Goal: Task Accomplishment & Management: Use online tool/utility

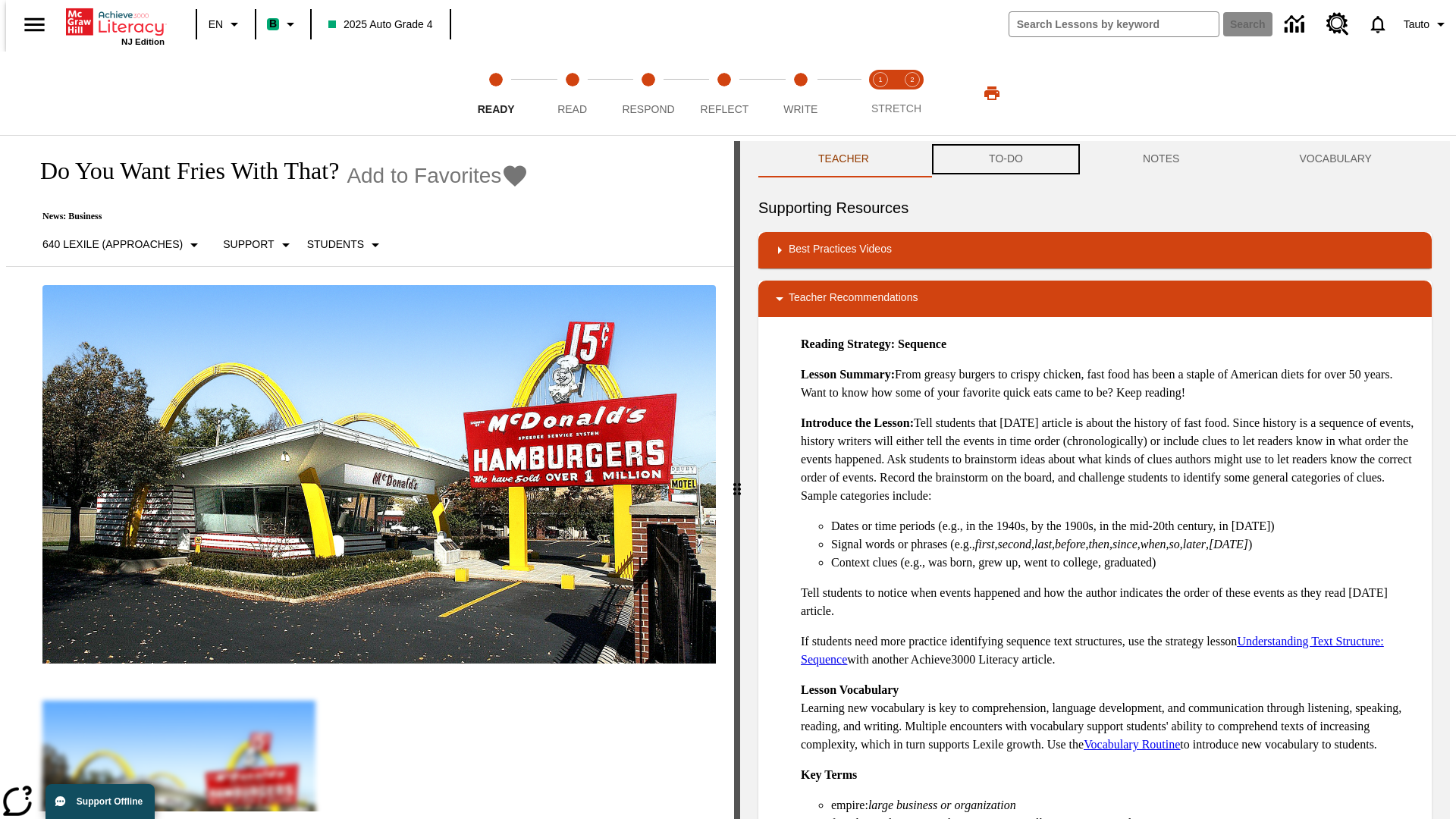
click at [1005, 159] on button "TO-DO" at bounding box center [1006, 158] width 154 height 36
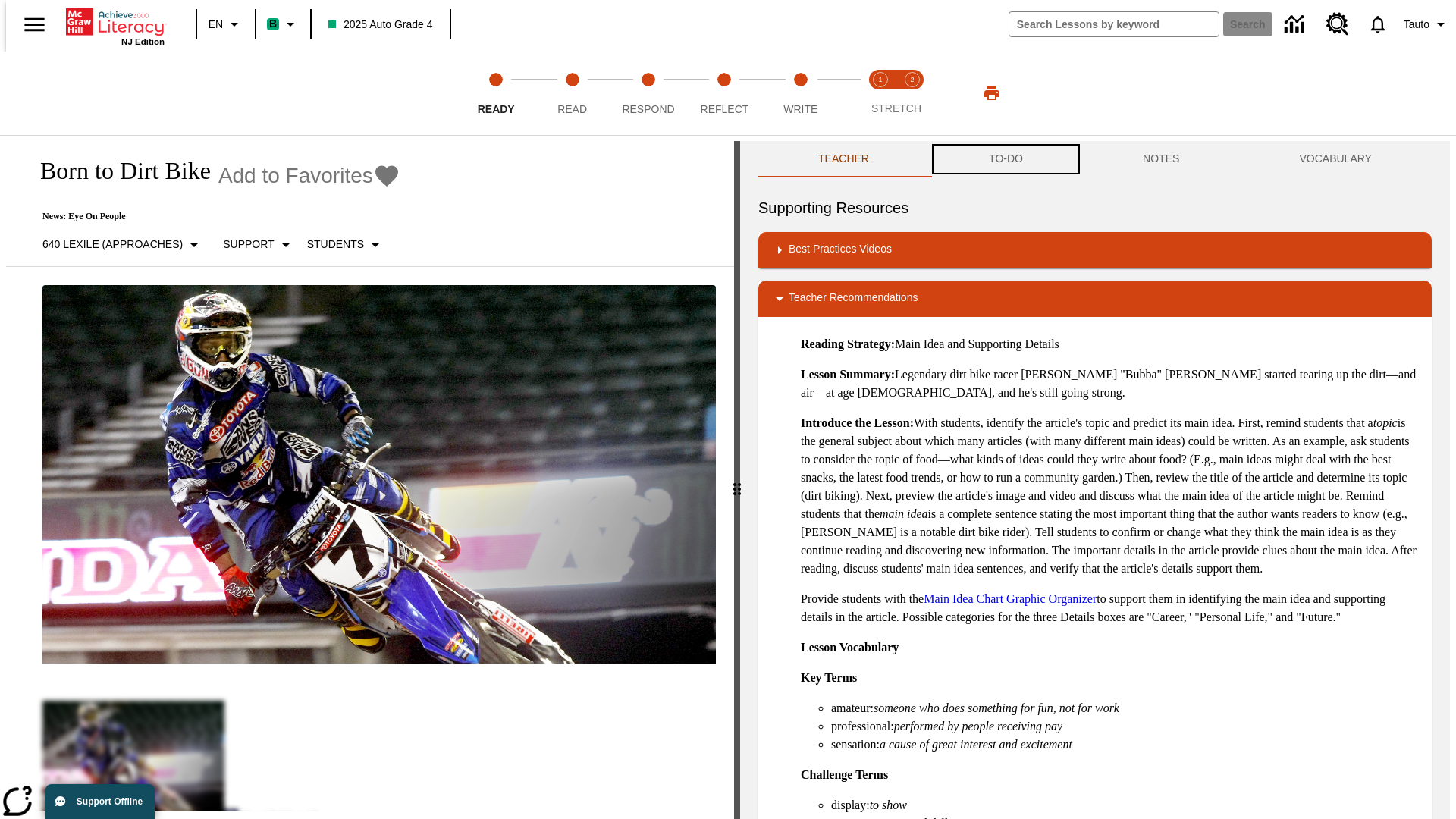
click at [1005, 159] on button "TO-DO" at bounding box center [1006, 158] width 154 height 36
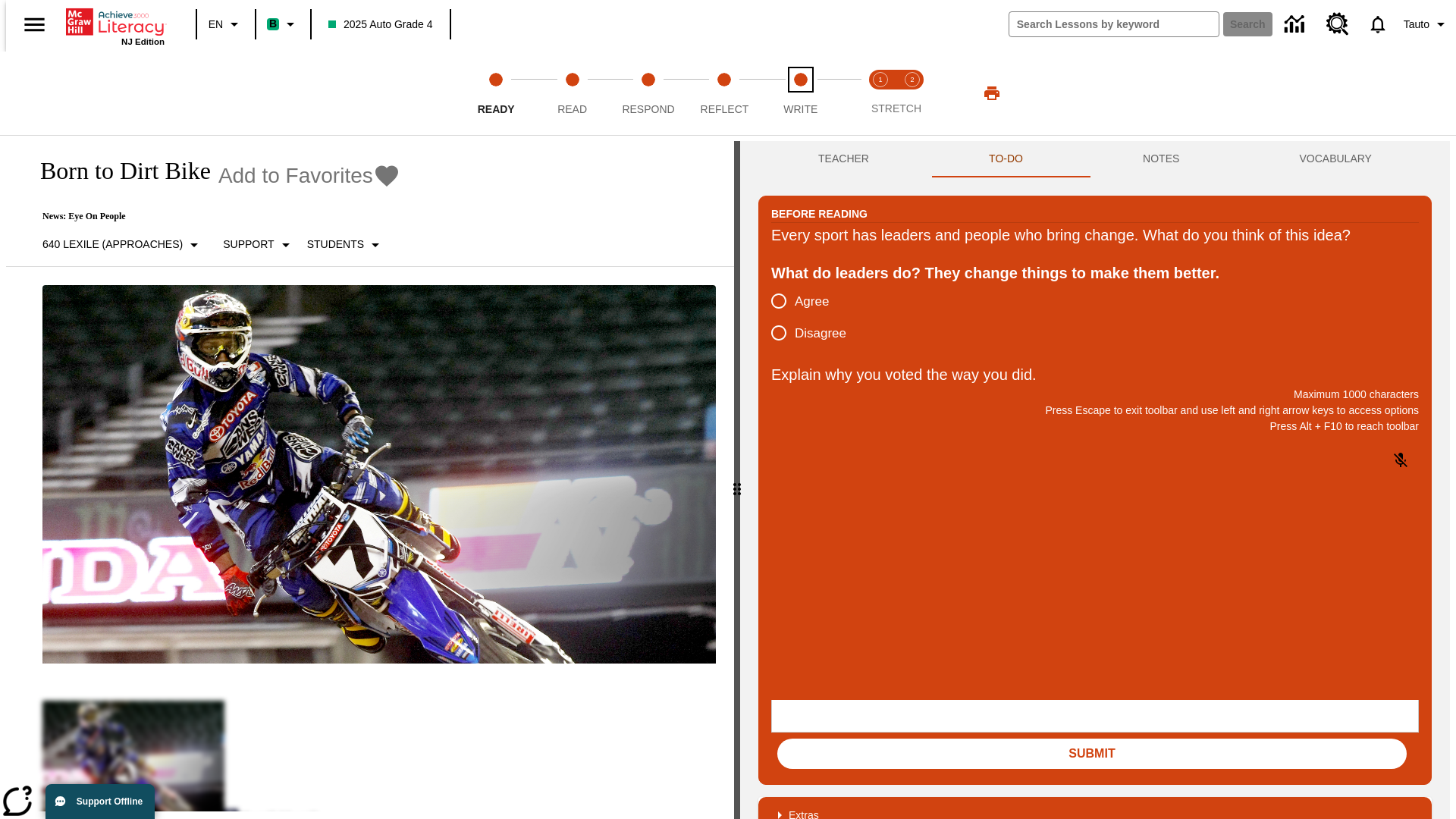
click at [800, 94] on span "Write" at bounding box center [800, 103] width 35 height 27
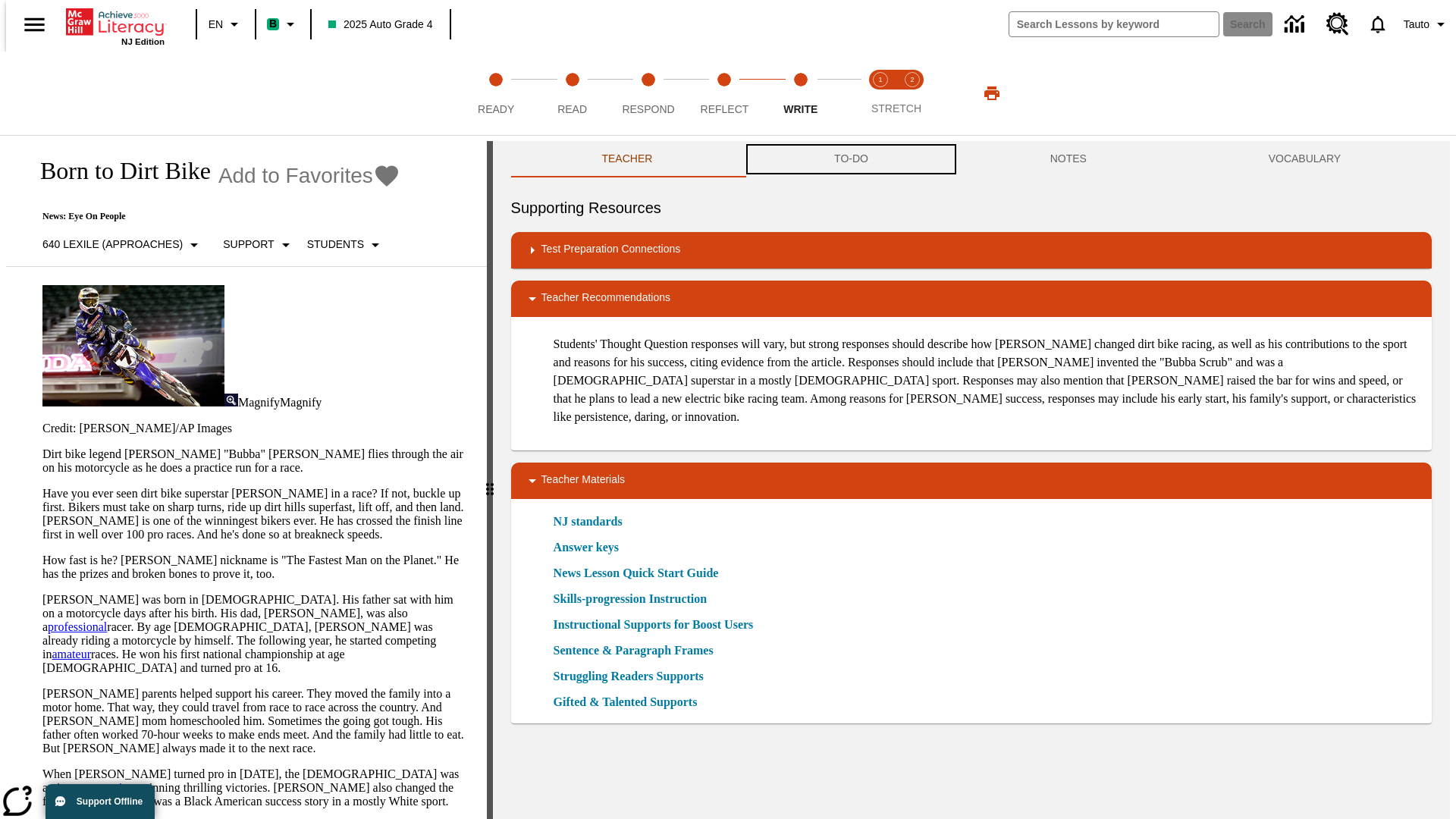
scroll to position [1, 0]
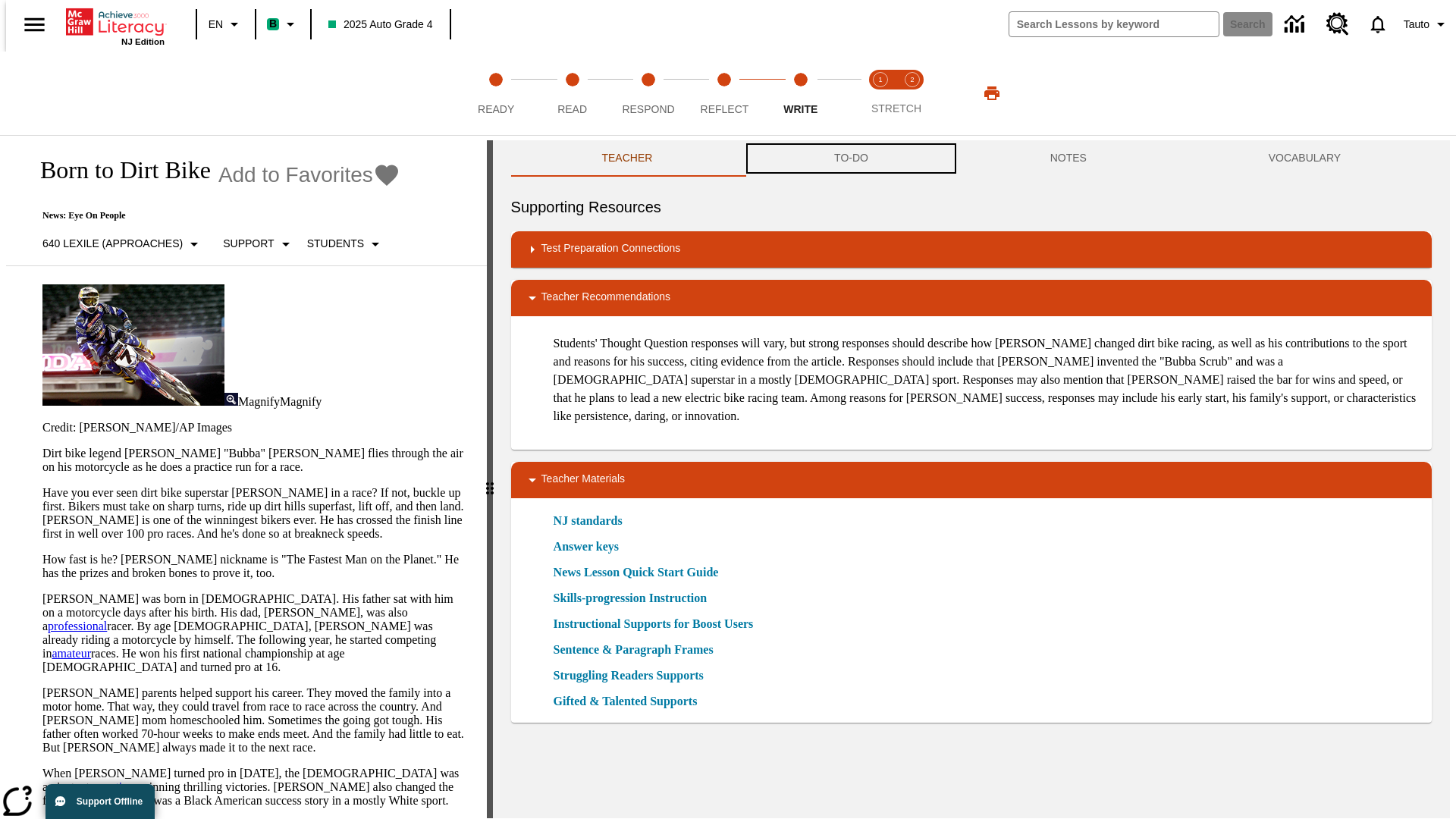
click at [850, 159] on button "TO-DO" at bounding box center [851, 158] width 217 height 36
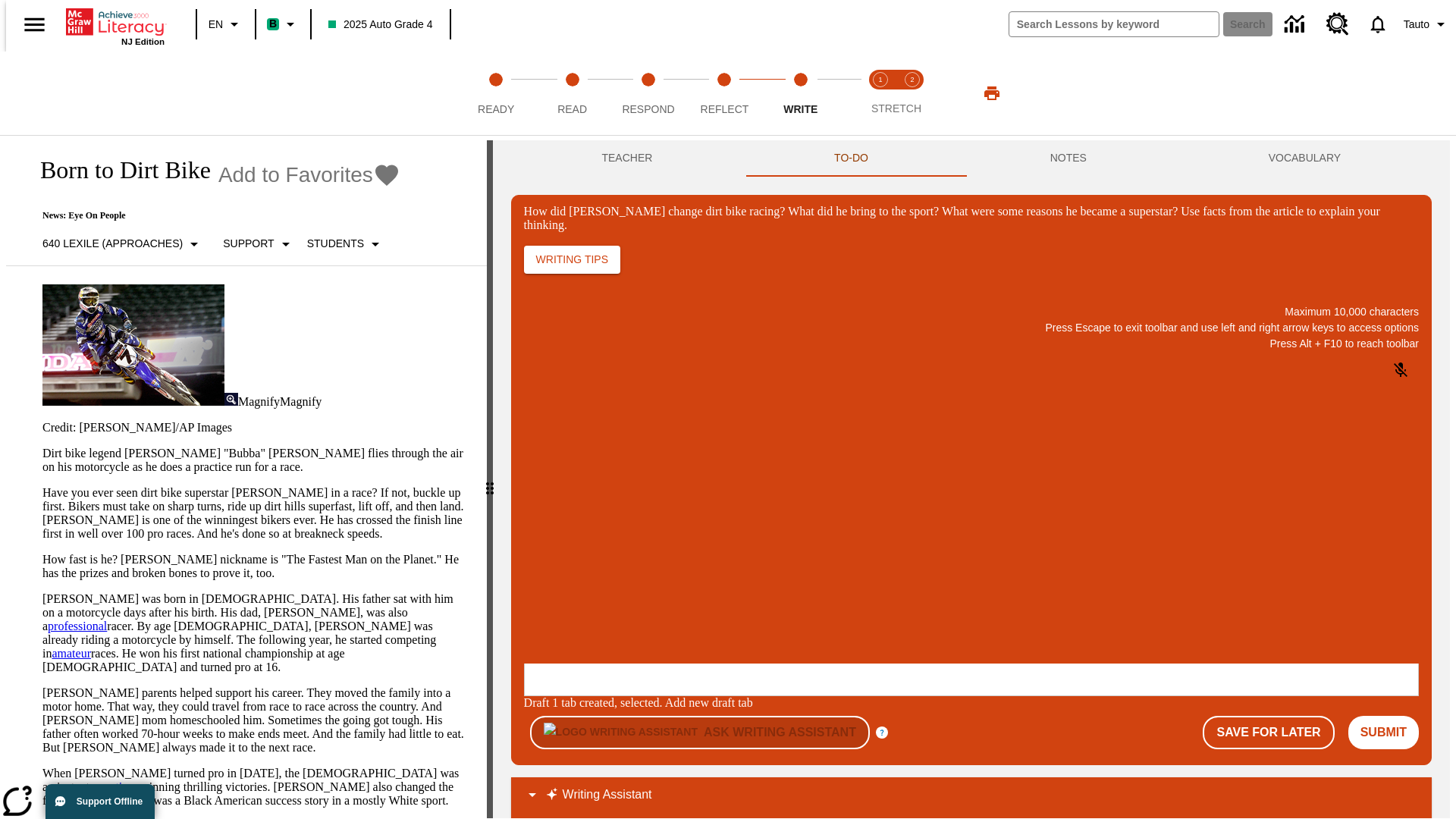
scroll to position [0, 0]
click at [745, 566] on p "One change [PERSON_NAME] brought to dirt bike racing was…" at bounding box center [637, 571] width 216 height 27
click at [555, 506] on span "Copy" at bounding box center [543, 511] width 25 height 12
click at [745, 566] on p "How did Stewart change dirt bike racing? What did he bring to the sport? What w…" at bounding box center [637, 565] width 216 height 13
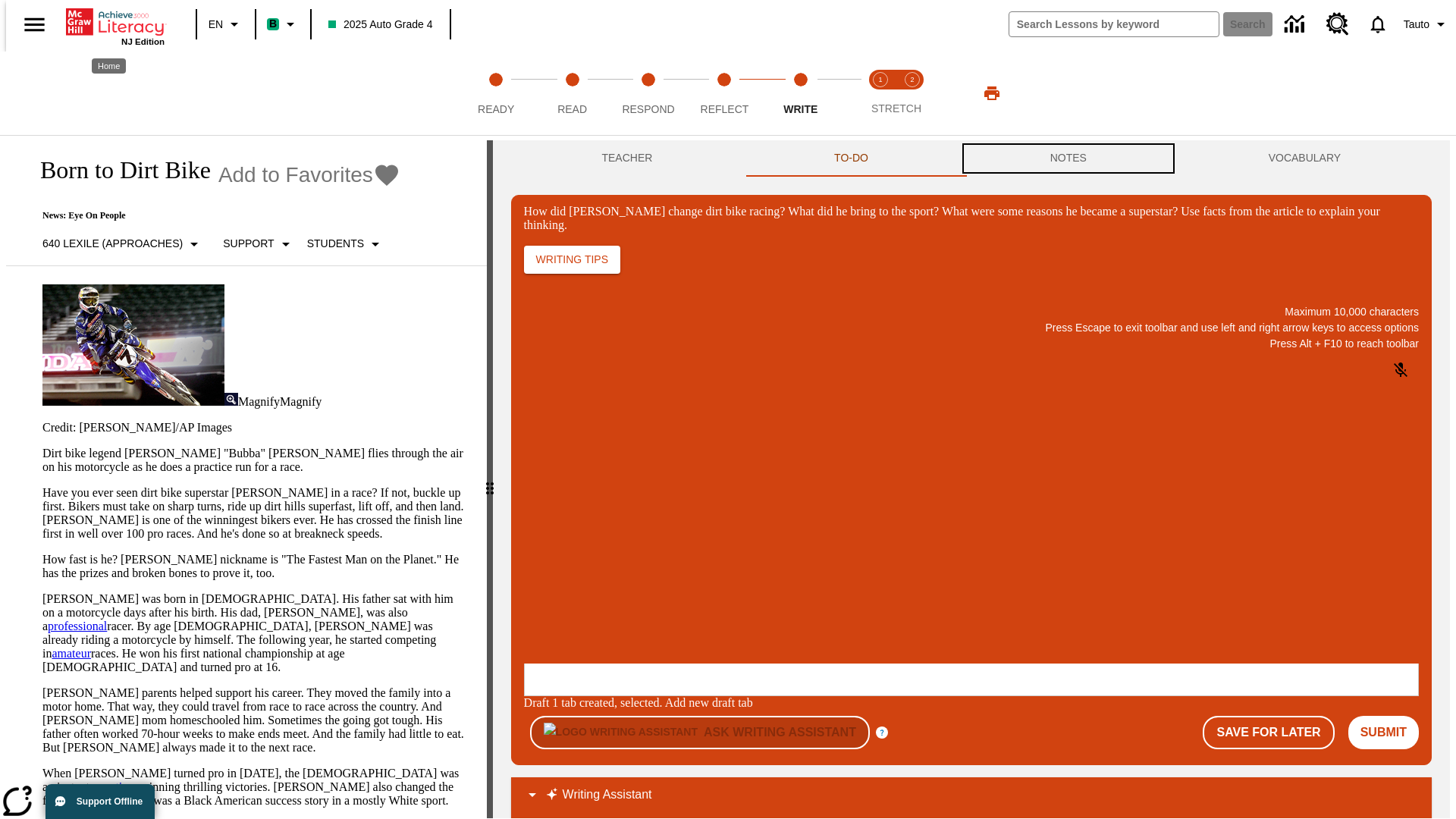
click at [1071, 158] on button "NOTES" at bounding box center [1068, 158] width 218 height 36
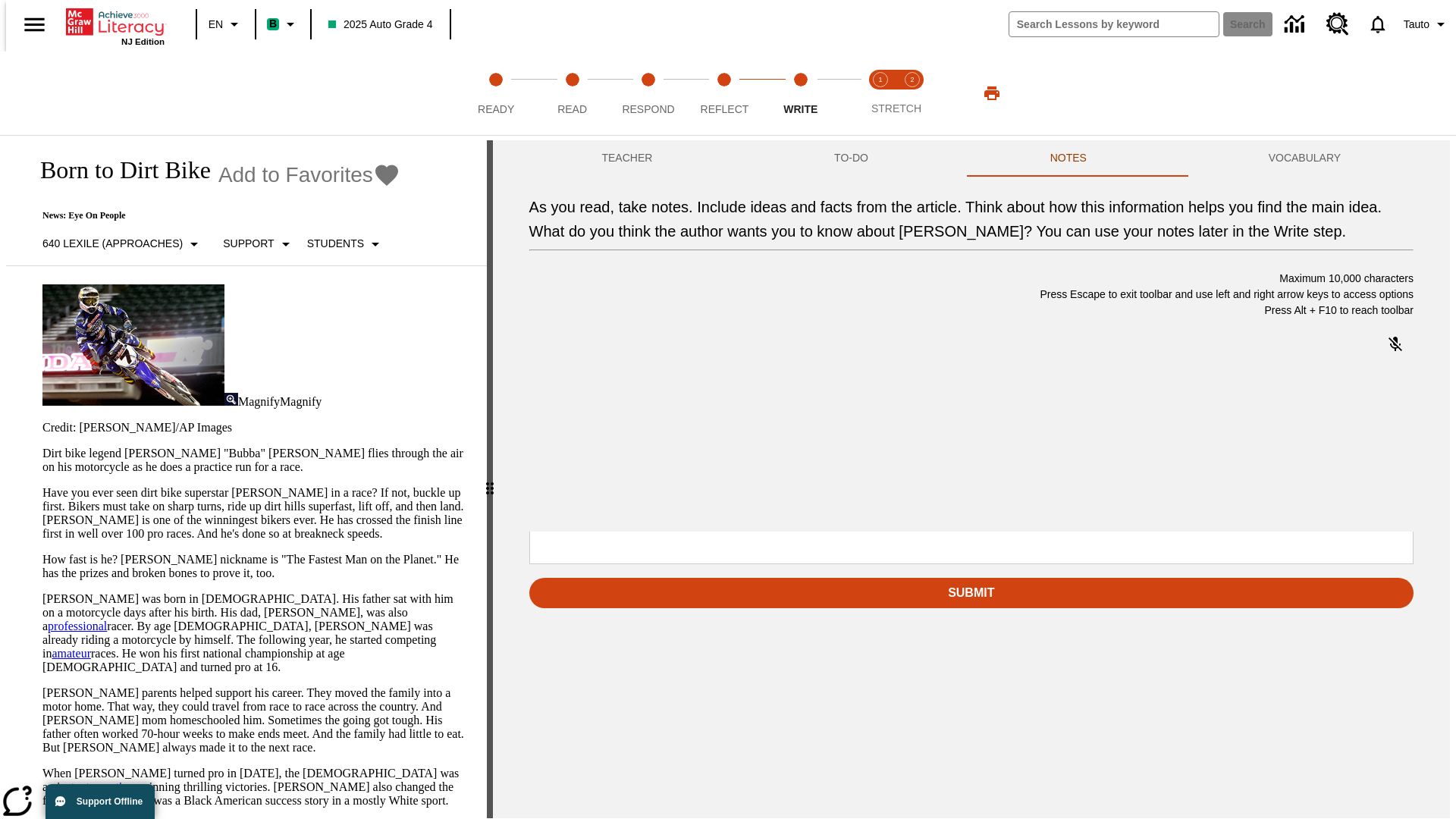
click at [750, 436] on p "As you read, take notes. Include ideas and facts from the article. Think about …" at bounding box center [643, 434] width 216 height 13
click at [626, 385] on span "Copy" at bounding box center [639, 380] width 25 height 12
click at [750, 436] on p "As you read, take notes. Include ideas and facts from the article. Think about …" at bounding box center [643, 434] width 216 height 13
